Goal: Find specific page/section: Find specific page/section

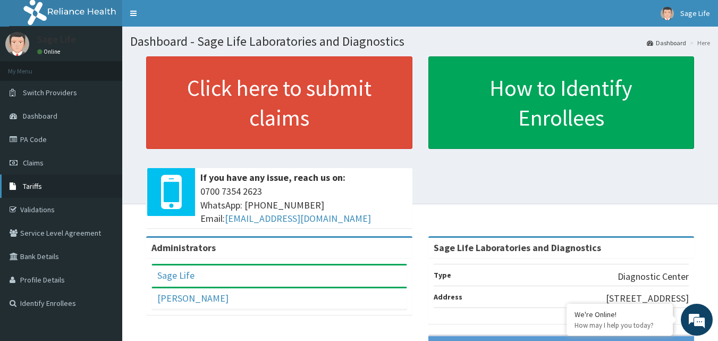
click at [36, 183] on span "Tariffs" at bounding box center [32, 186] width 19 height 10
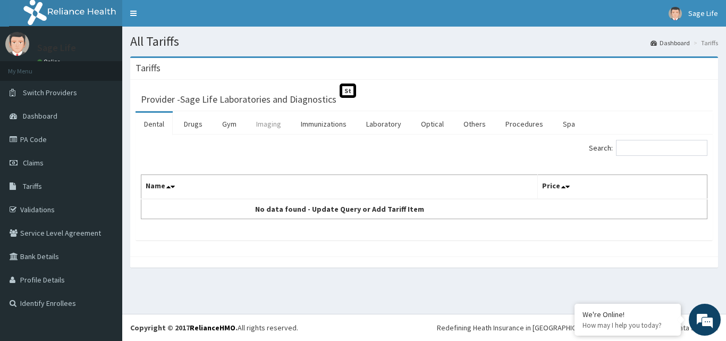
click at [266, 129] on link "Imaging" at bounding box center [269, 124] width 42 height 22
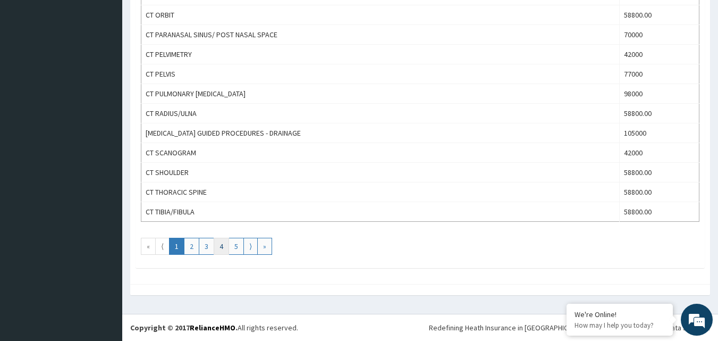
click at [219, 247] on link "4" at bounding box center [221, 246] width 15 height 17
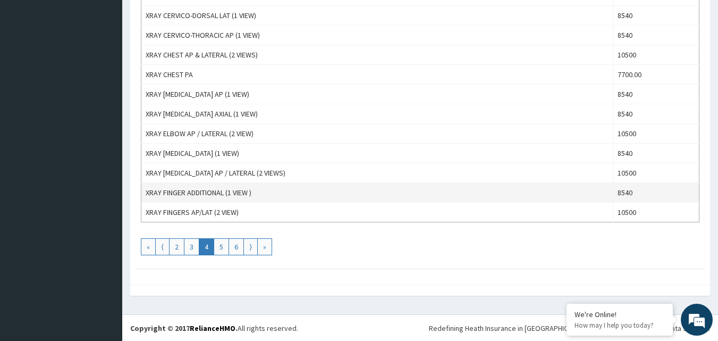
scroll to position [961, 0]
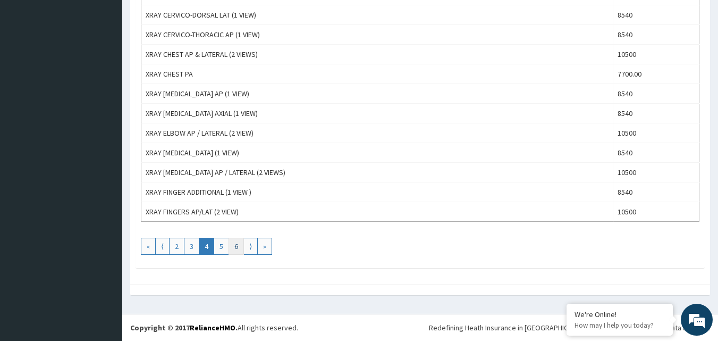
click at [231, 248] on link "6" at bounding box center [236, 246] width 15 height 17
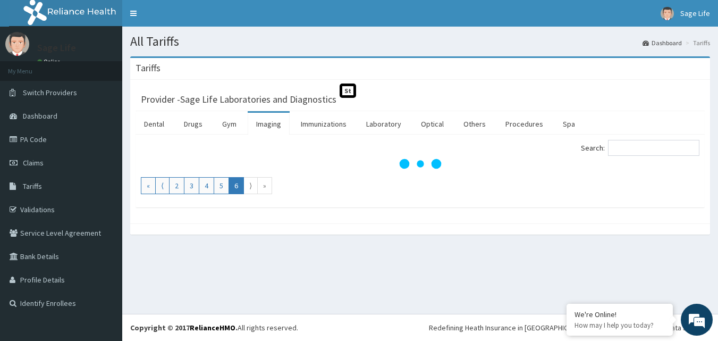
scroll to position [0, 0]
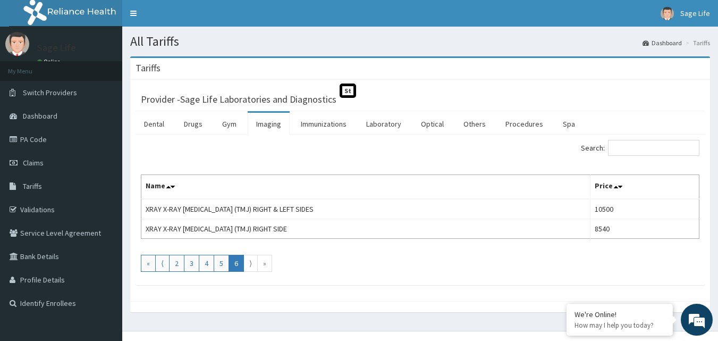
click at [265, 128] on link "Imaging" at bounding box center [269, 124] width 42 height 22
click at [388, 126] on link "Laboratory" at bounding box center [384, 124] width 52 height 22
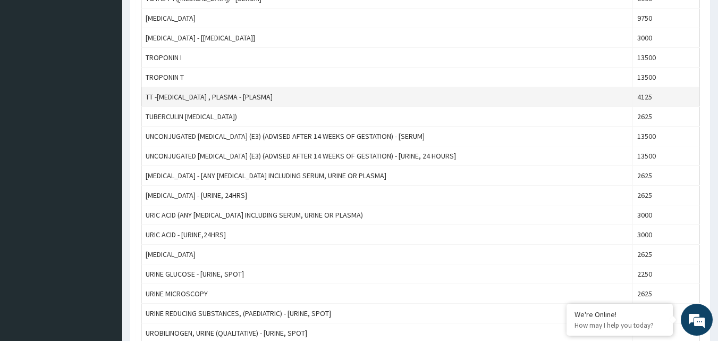
scroll to position [585, 0]
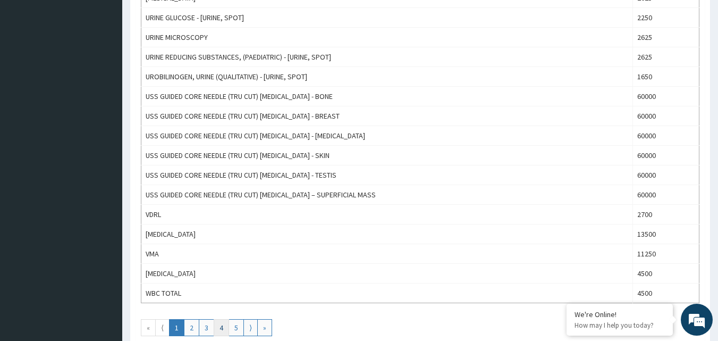
click at [227, 327] on link "4" at bounding box center [221, 327] width 15 height 17
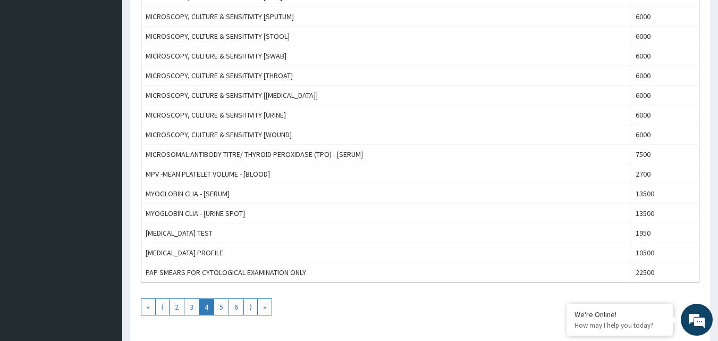
scroll to position [957, 0]
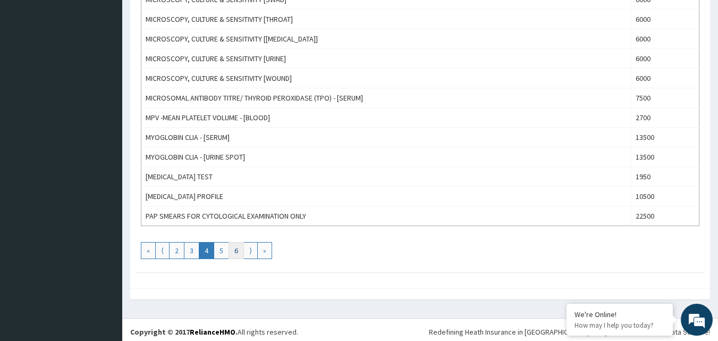
click at [232, 252] on link "6" at bounding box center [236, 250] width 15 height 17
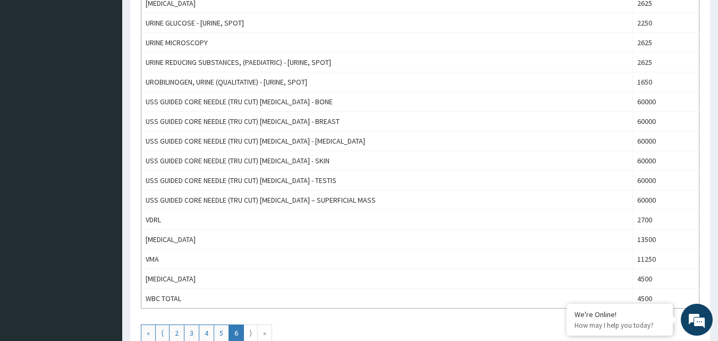
scroll to position [585, 0]
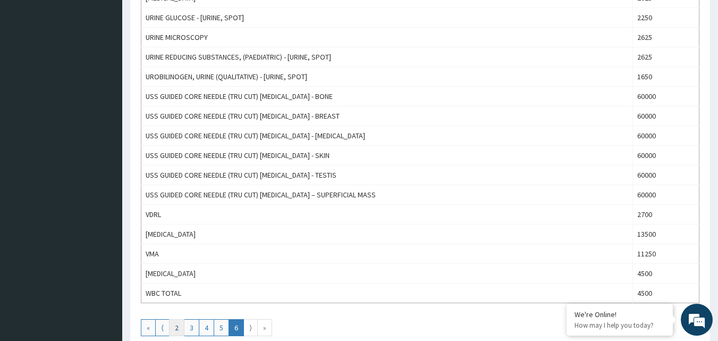
click at [178, 325] on link "2" at bounding box center [176, 327] width 15 height 17
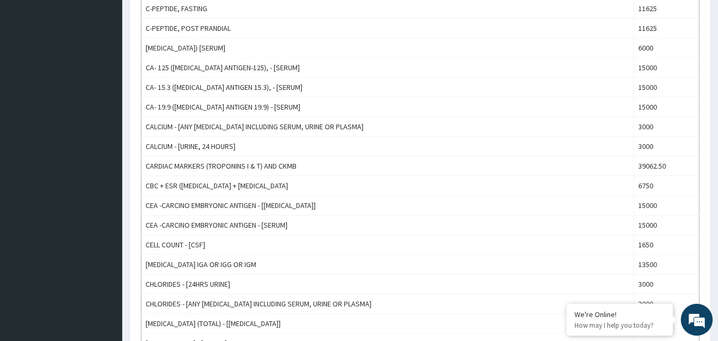
scroll to position [319, 0]
